Goal: Information Seeking & Learning: Learn about a topic

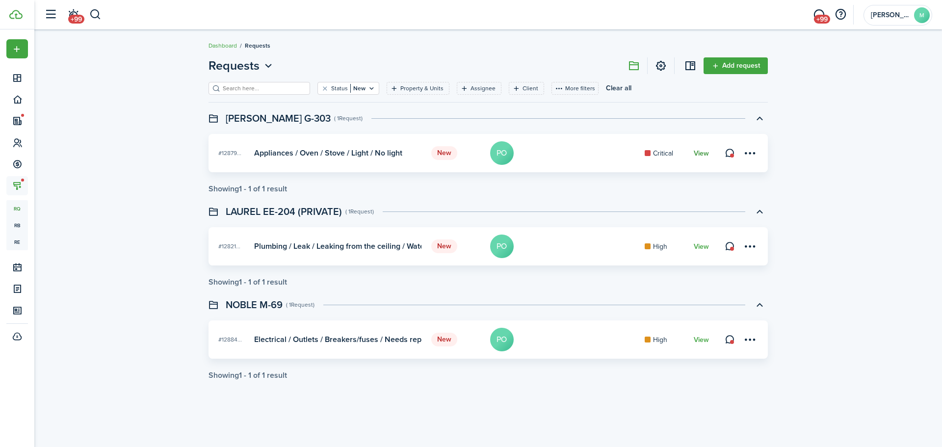
click at [701, 150] on link "View" at bounding box center [701, 154] width 15 height 8
click at [704, 339] on link "View" at bounding box center [701, 340] width 15 height 8
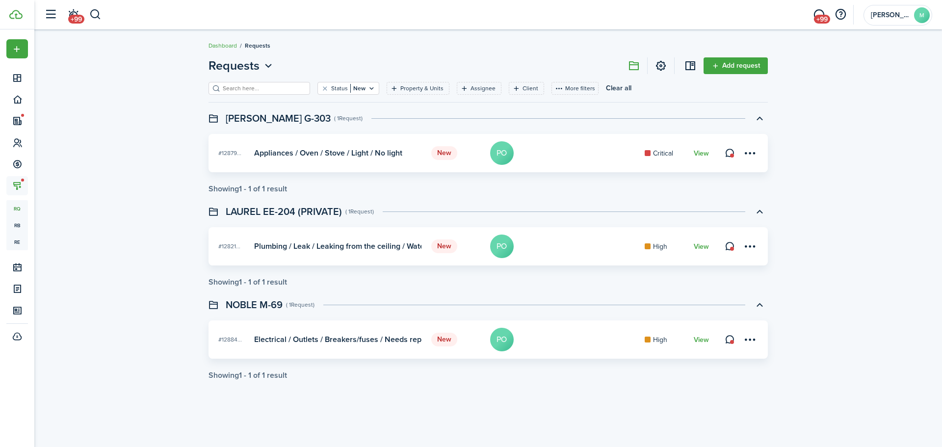
click at [172, 219] on div "Requests Add request Status New Property & Units Assignee Client More filters S…" at bounding box center [487, 218] width 907 height 333
click at [111, 229] on div "Requests Add request Status New Property & Units Assignee Client More filters S…" at bounding box center [487, 218] width 907 height 333
click at [96, 17] on button "button" at bounding box center [95, 14] width 12 height 17
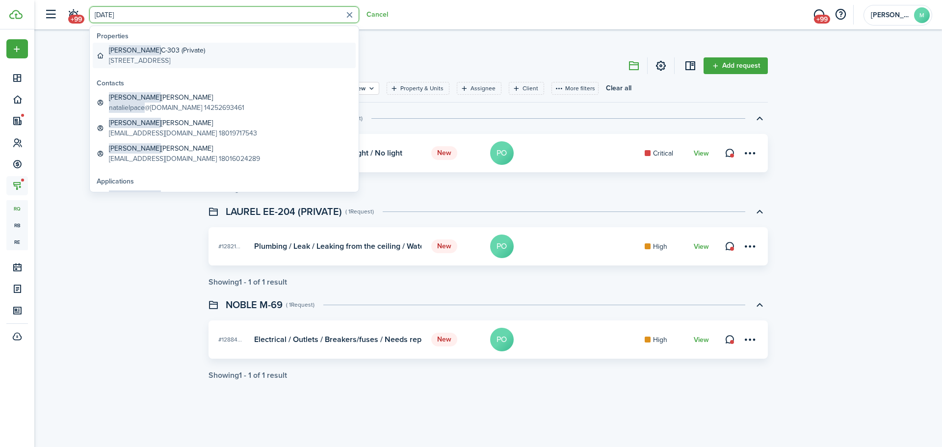
type input "[DATE]"
click at [178, 51] on global-search-item-title "[PERSON_NAME]-303 (Private)" at bounding box center [157, 50] width 96 height 10
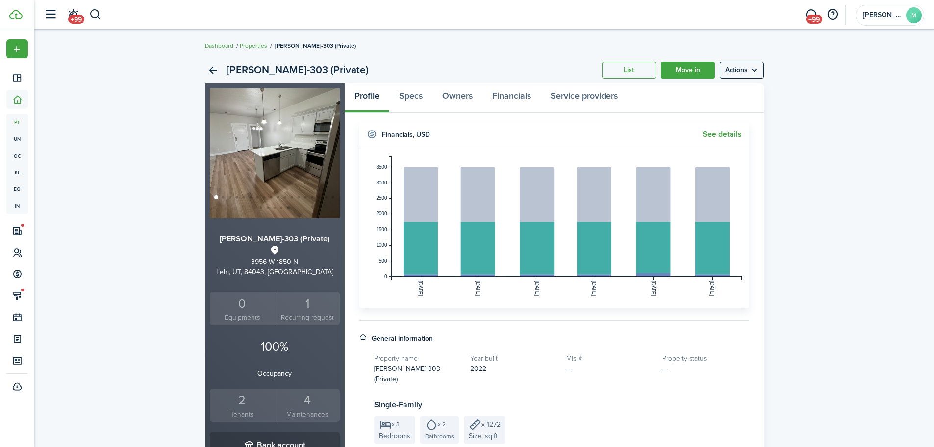
click at [253, 412] on small "Tenants" at bounding box center [242, 414] width 60 height 10
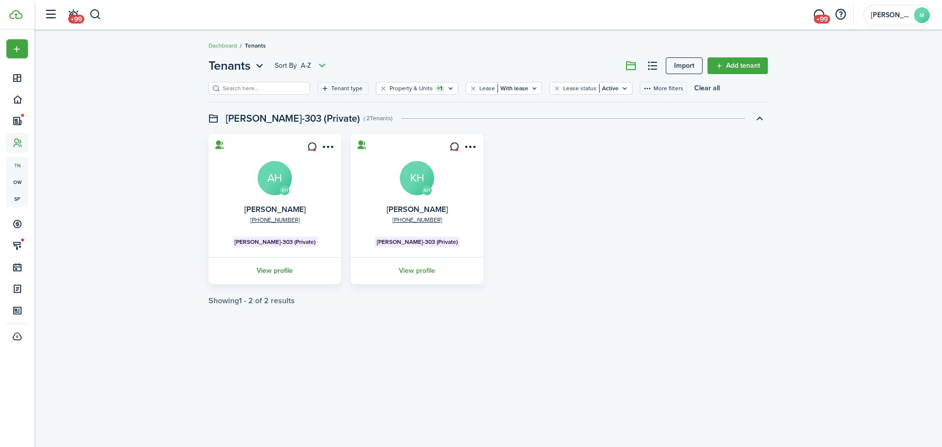
click at [286, 271] on link "View profile" at bounding box center [274, 270] width 135 height 27
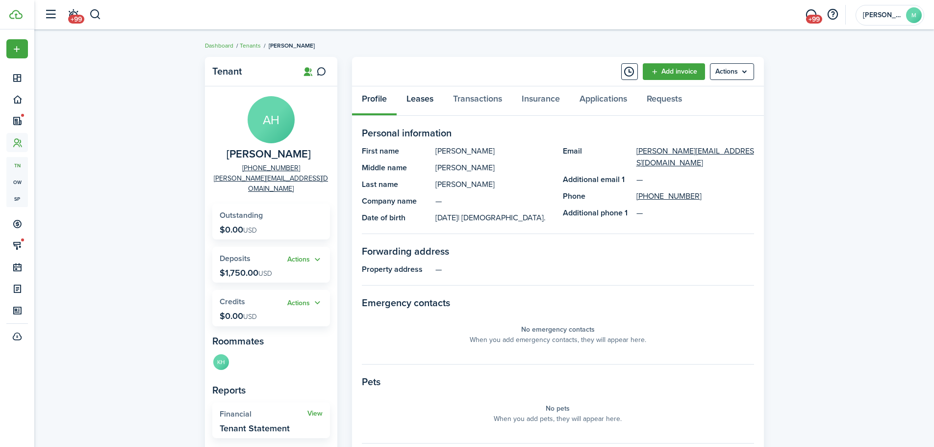
click at [416, 106] on link "Leases" at bounding box center [420, 100] width 47 height 29
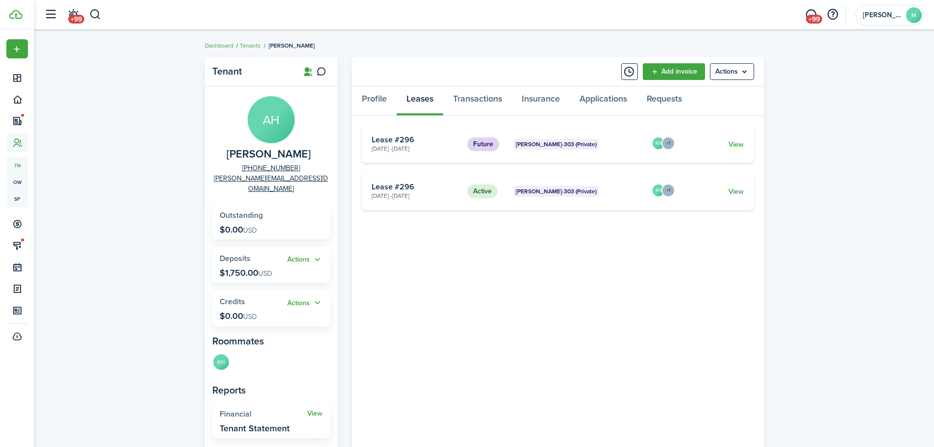
click at [789, 133] on div "Tenant AH [PERSON_NAME] [PHONE_NUMBER] [PERSON_NAME][EMAIL_ADDRESS][DOMAIN_NAME…" at bounding box center [484, 341] width 900 height 578
click at [736, 144] on link "View" at bounding box center [736, 144] width 15 height 10
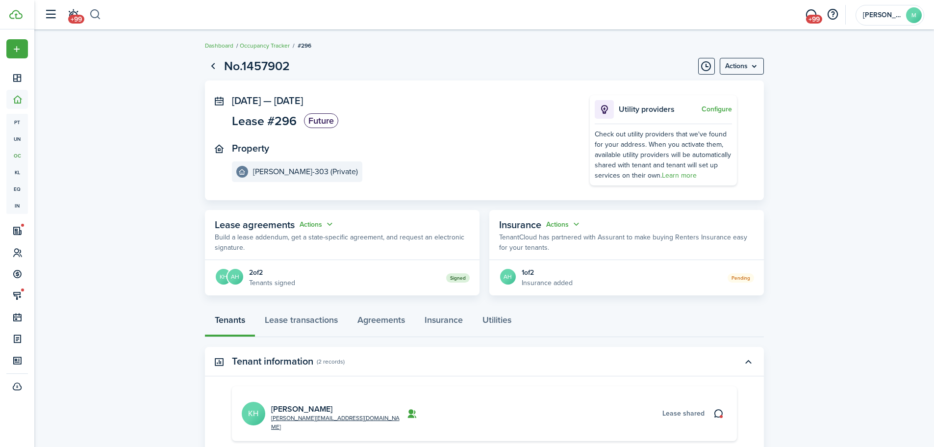
click at [96, 12] on button "button" at bounding box center [95, 14] width 12 height 17
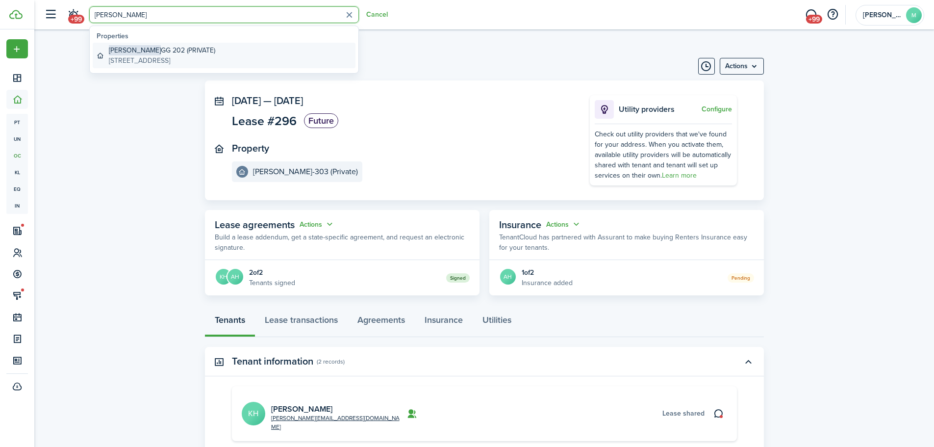
type input "[PERSON_NAME]"
click at [165, 48] on global-search-item-title "[PERSON_NAME] 202 (PRIVATE)" at bounding box center [162, 50] width 106 height 10
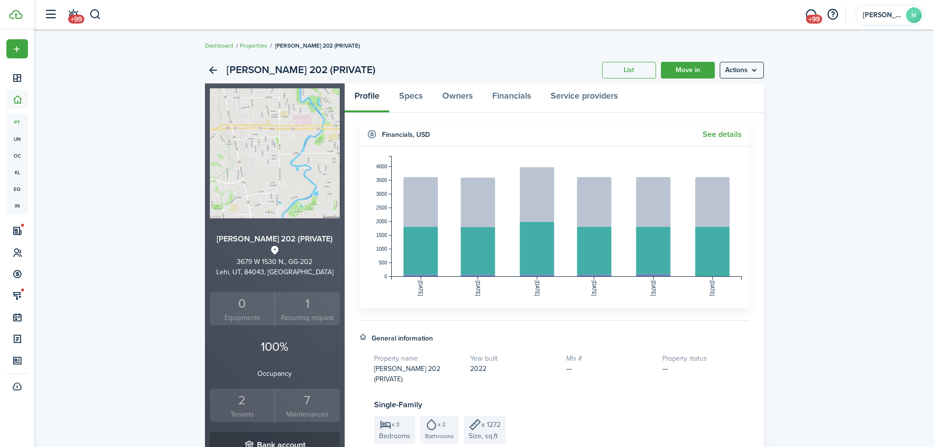
click at [245, 405] on div "2" at bounding box center [242, 400] width 60 height 19
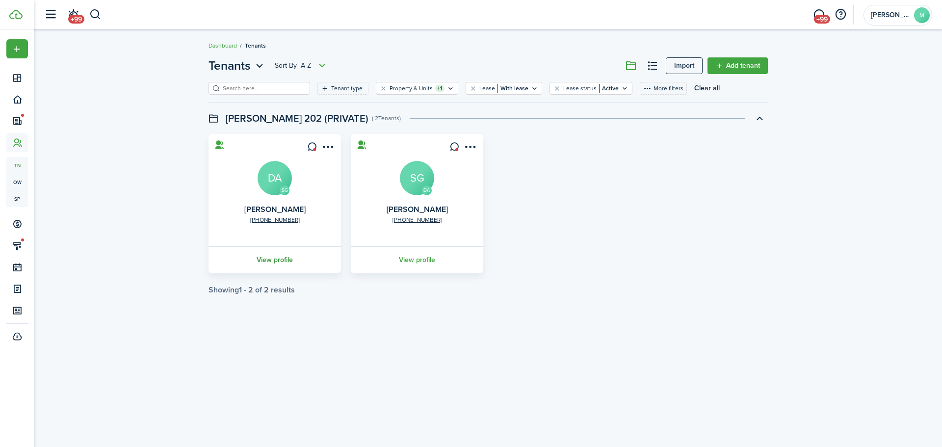
click at [280, 259] on link "View profile" at bounding box center [274, 259] width 135 height 27
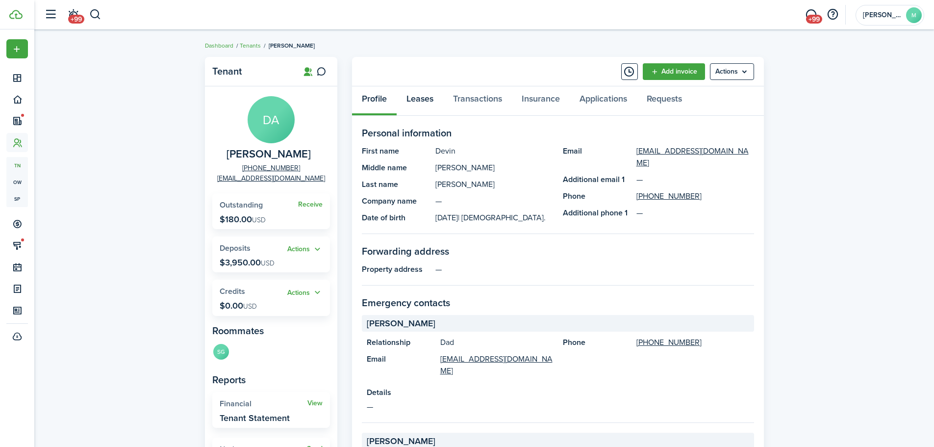
click at [414, 101] on link "Leases" at bounding box center [420, 100] width 47 height 29
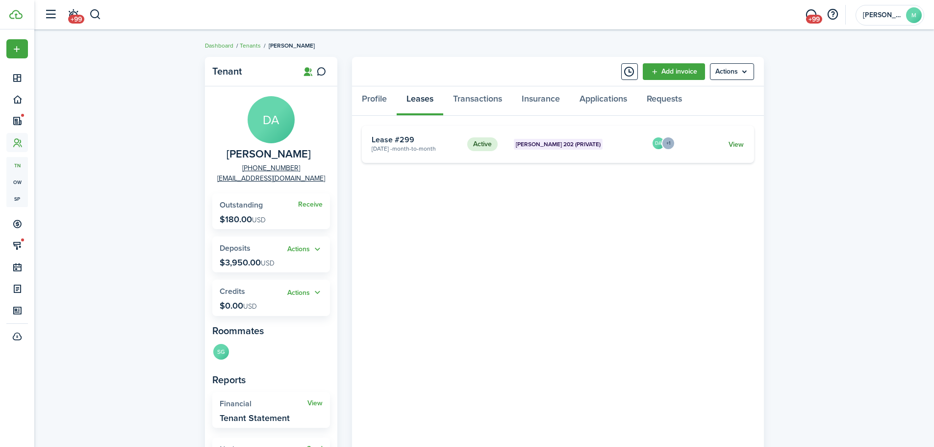
click at [731, 145] on link "View" at bounding box center [736, 144] width 15 height 10
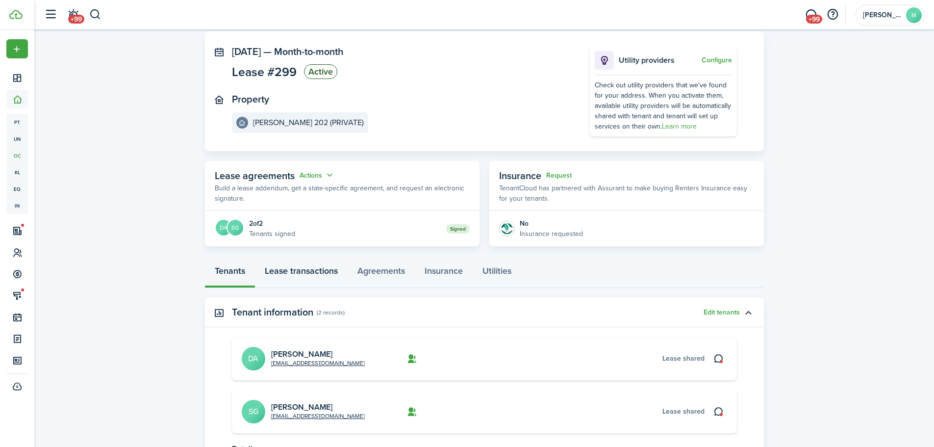
scroll to position [98, 0]
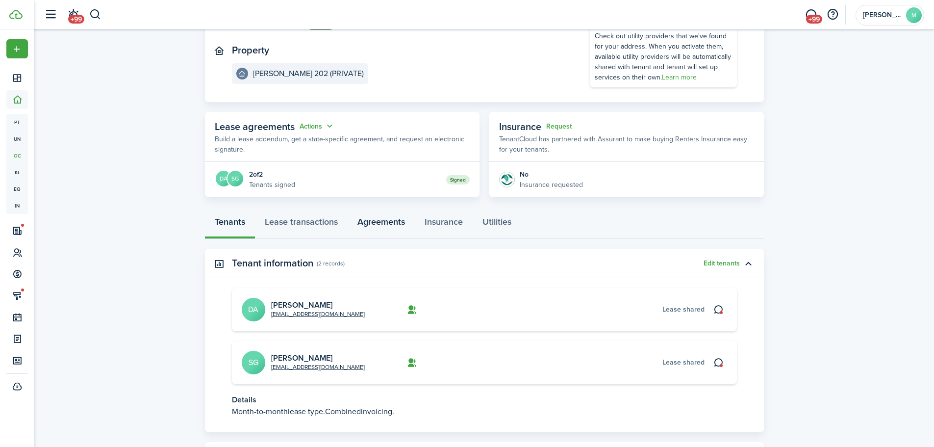
click at [386, 216] on link "Agreements" at bounding box center [381, 223] width 67 height 29
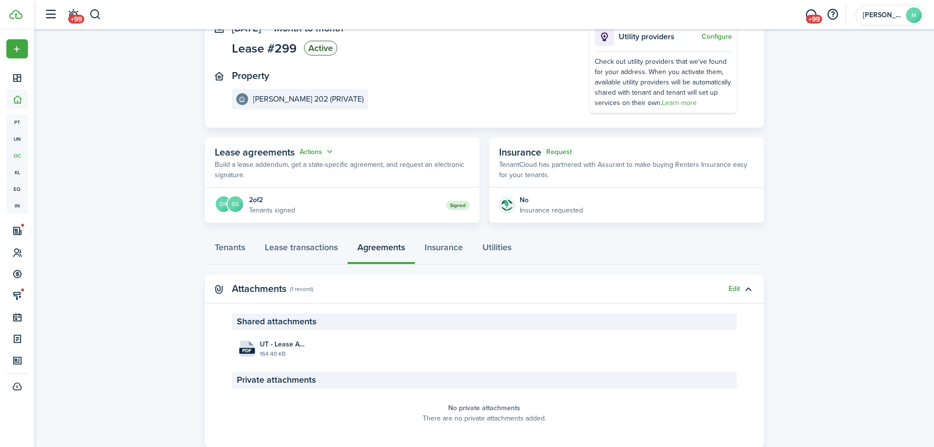
scroll to position [98, 0]
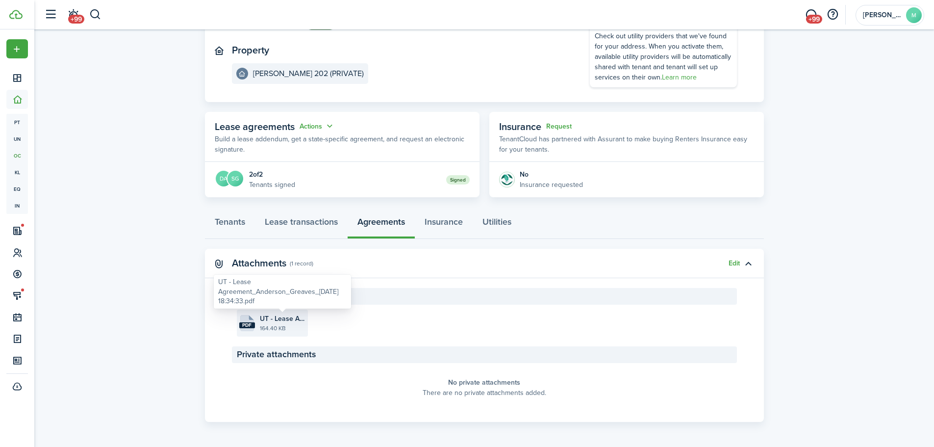
click at [289, 321] on span "UT - Lease Agreement_Anderson_Greaves_[DATE] 18:34:33.pdf" at bounding box center [283, 318] width 46 height 10
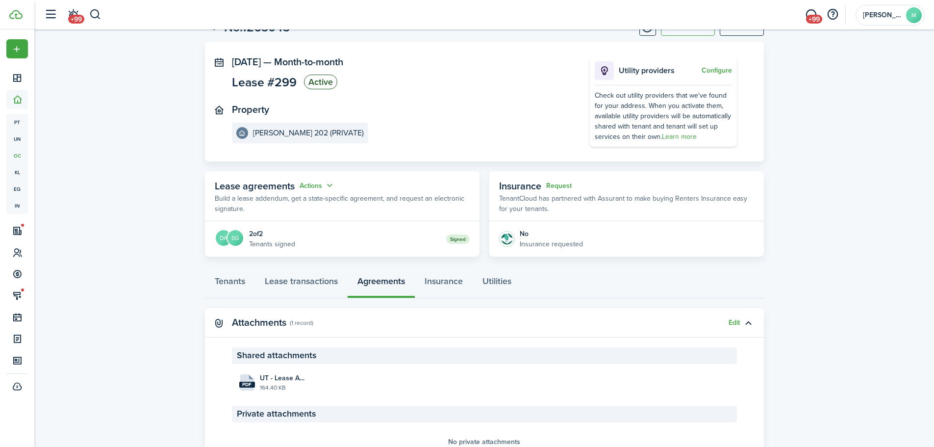
scroll to position [0, 0]
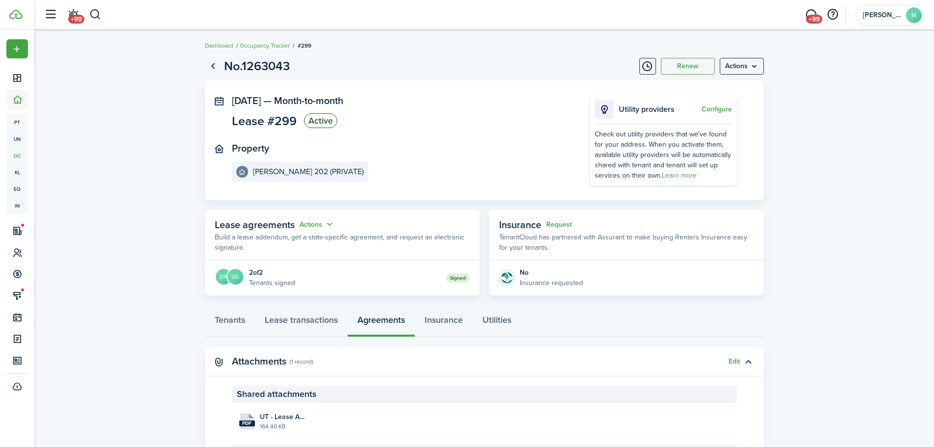
drag, startPoint x: 308, startPoint y: 99, endPoint x: 389, endPoint y: 103, distance: 81.5
click at [343, 100] on span "Month-to-month" at bounding box center [308, 100] width 69 height 15
click at [410, 113] on panel-main-section "[DATE] — Month-to-month Lease #299 Active" at bounding box center [396, 113] width 329 height 36
click at [285, 415] on span "UT - Lease Agreement_Anderson_Greaves_[DATE] 18:34:33.pdf" at bounding box center [283, 417] width 46 height 10
click at [100, 10] on button "button" at bounding box center [95, 14] width 12 height 17
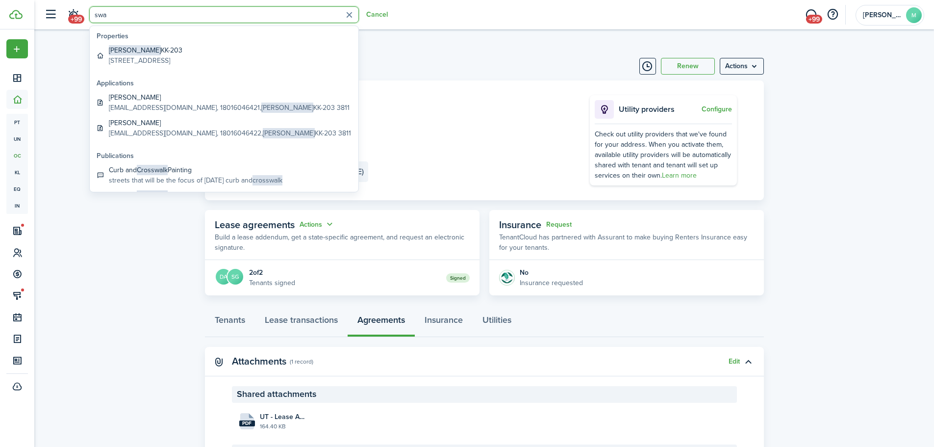
type input "swa"
click at [135, 55] on global-search-item-title "[PERSON_NAME]-203" at bounding box center [146, 50] width 74 height 10
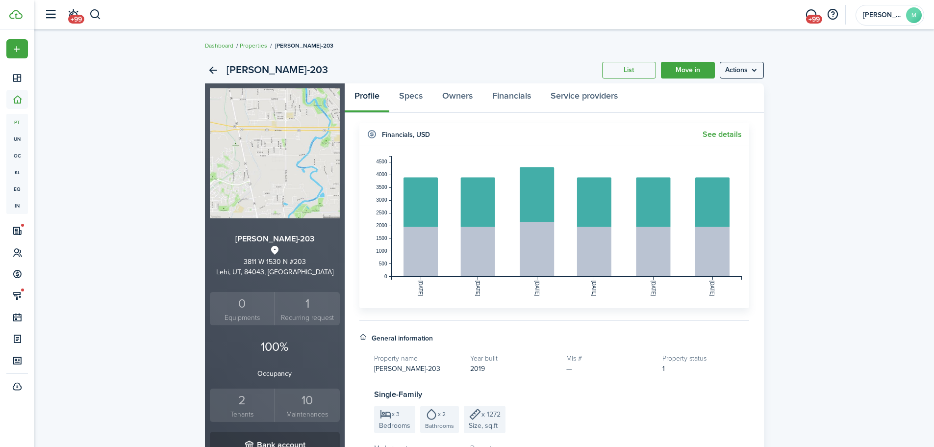
click at [241, 407] on div "2" at bounding box center [242, 400] width 60 height 19
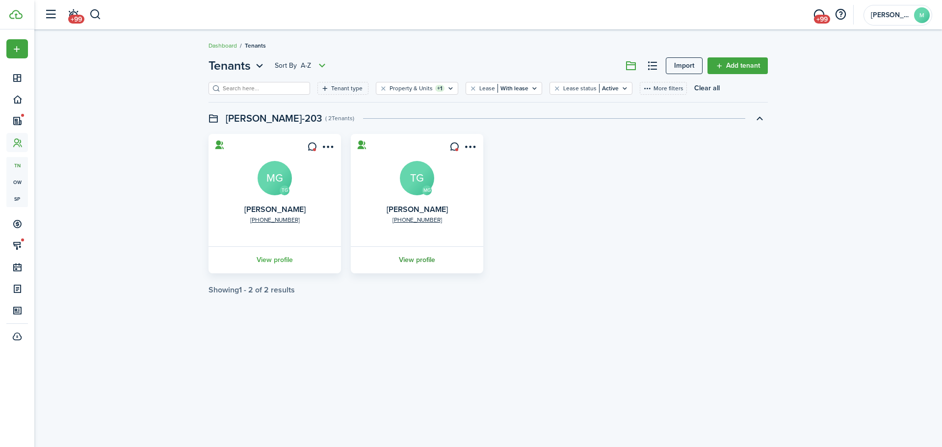
click at [420, 258] on link "View profile" at bounding box center [416, 259] width 135 height 27
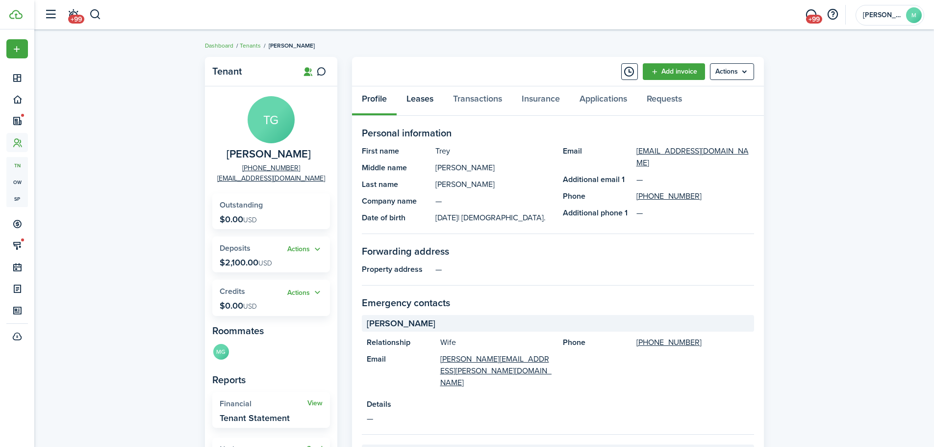
click at [420, 104] on link "Leases" at bounding box center [420, 100] width 47 height 29
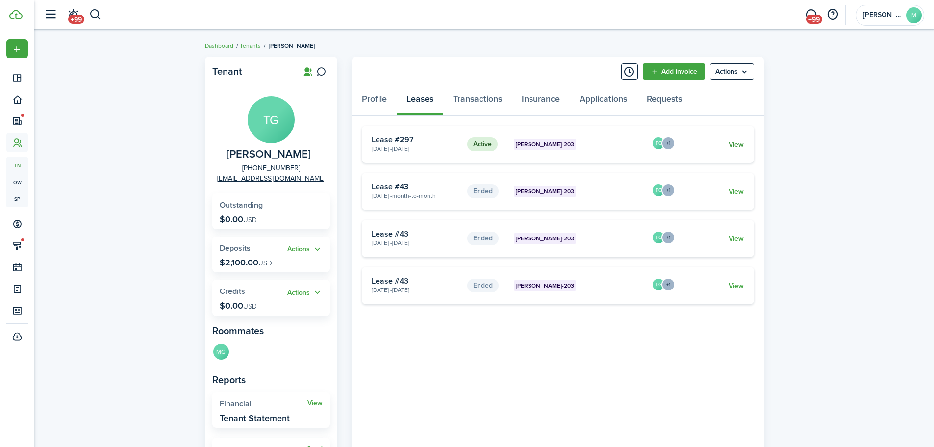
click at [734, 143] on link "View" at bounding box center [736, 144] width 15 height 10
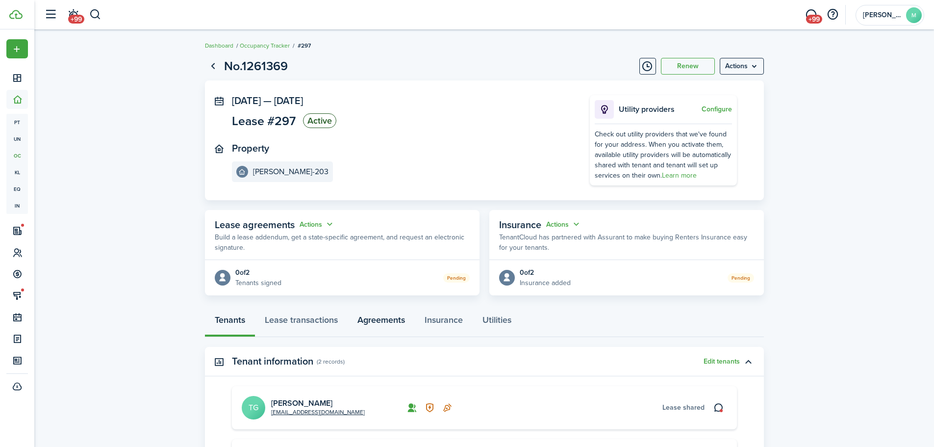
click at [361, 322] on link "Agreements" at bounding box center [381, 322] width 67 height 29
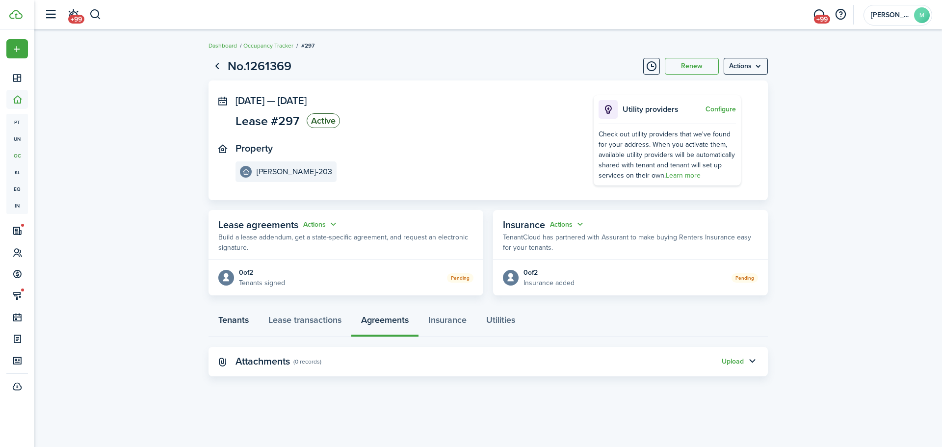
click at [239, 327] on link "Tenants" at bounding box center [233, 322] width 50 height 29
